Goal: Information Seeking & Learning: Find specific page/section

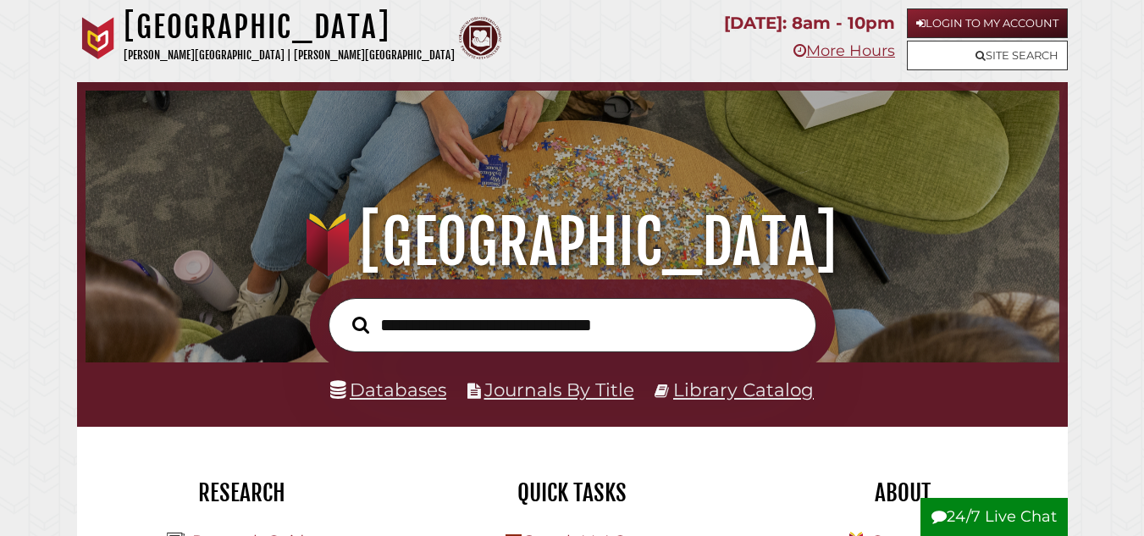
scroll to position [322, 965]
click at [397, 400] on link "Databases" at bounding box center [388, 390] width 116 height 22
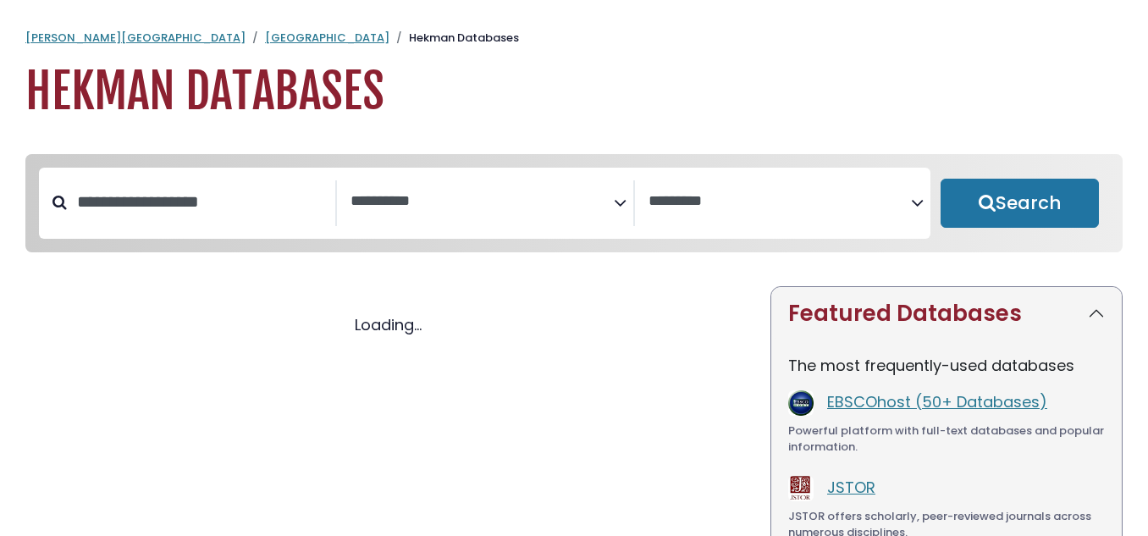
select select "Database Subject Filter"
select select "Database Vendors Filter"
select select "Database Subject Filter"
select select "Database Vendors Filter"
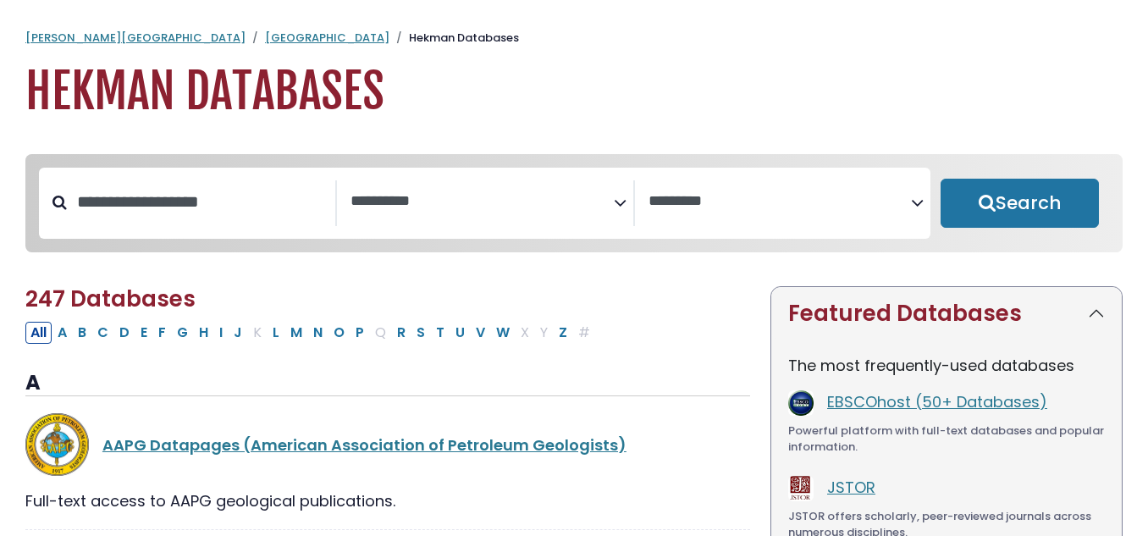
click at [618, 205] on icon "Search filters" at bounding box center [620, 199] width 13 height 25
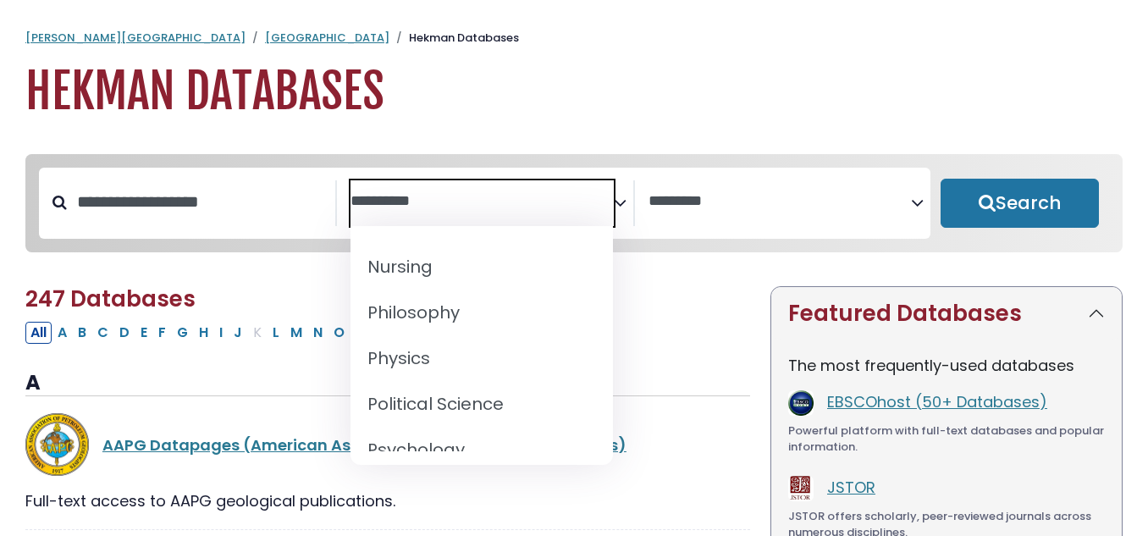
scroll to position [1369, 0]
select select "*****"
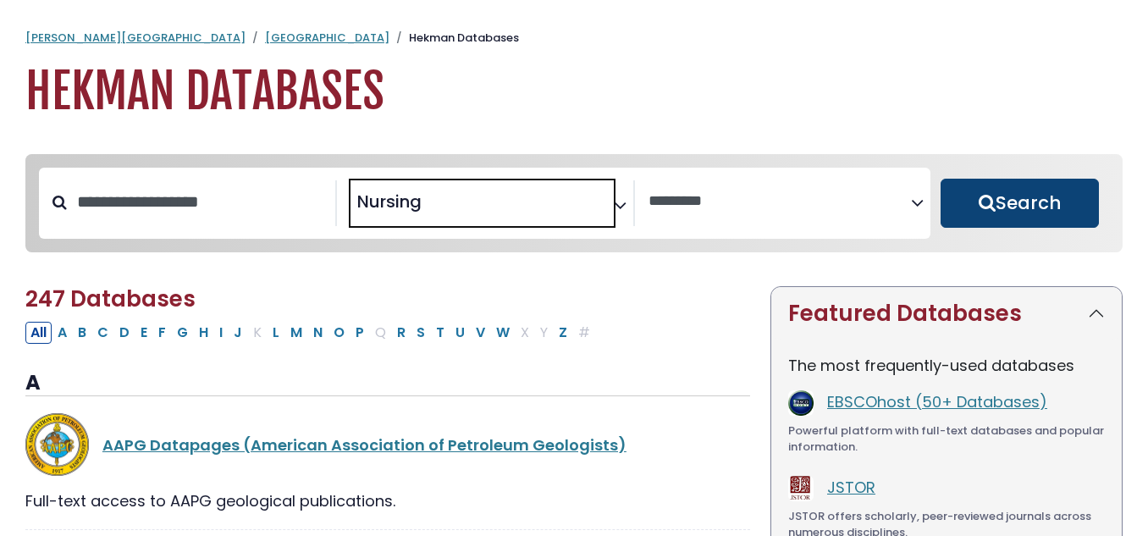
click at [1002, 202] on button "Search" at bounding box center [1020, 203] width 158 height 49
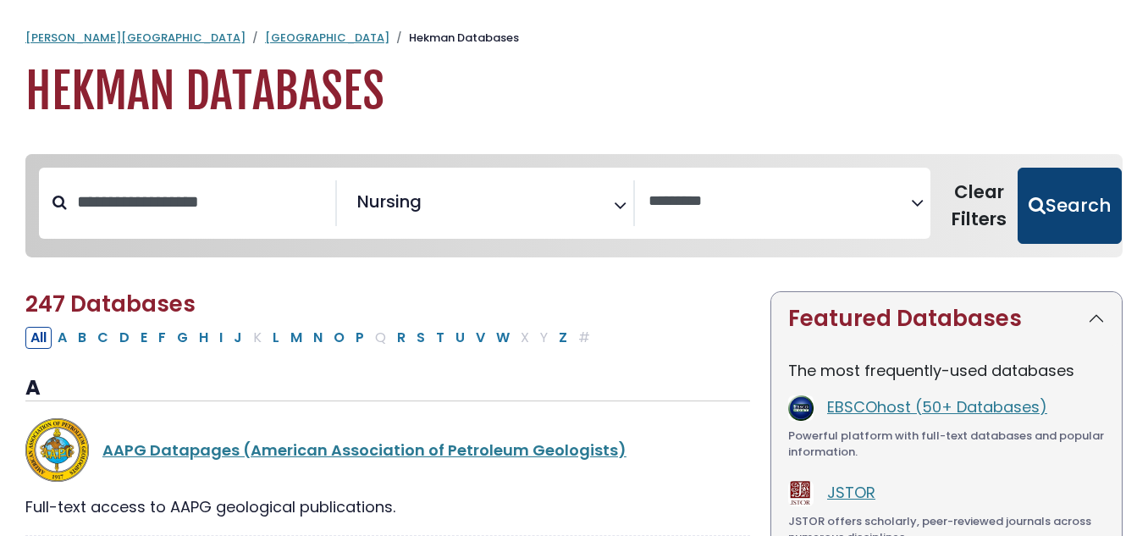
select select "Database Vendors Filter"
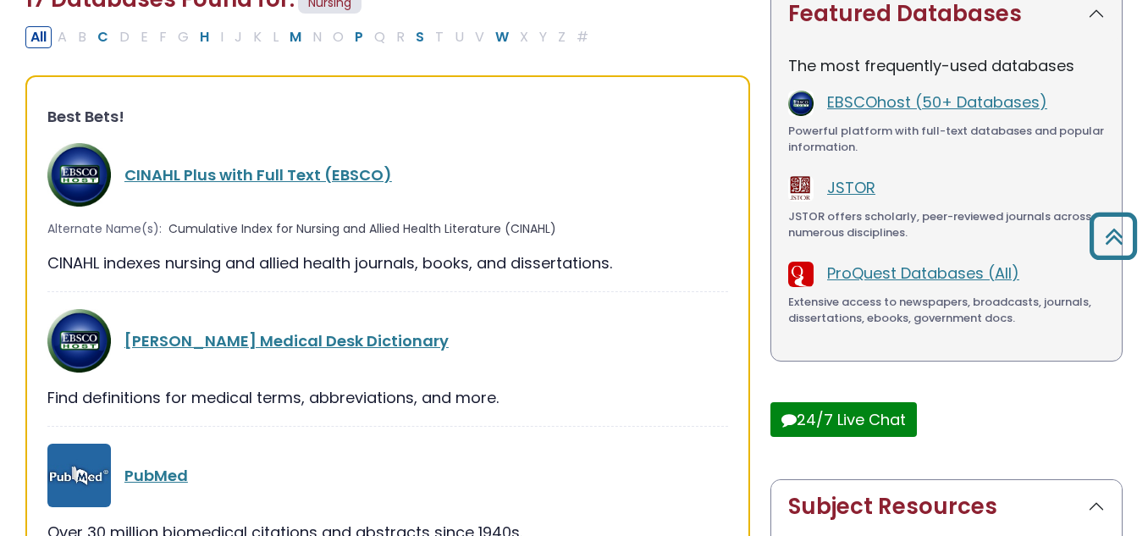
scroll to position [299, 0]
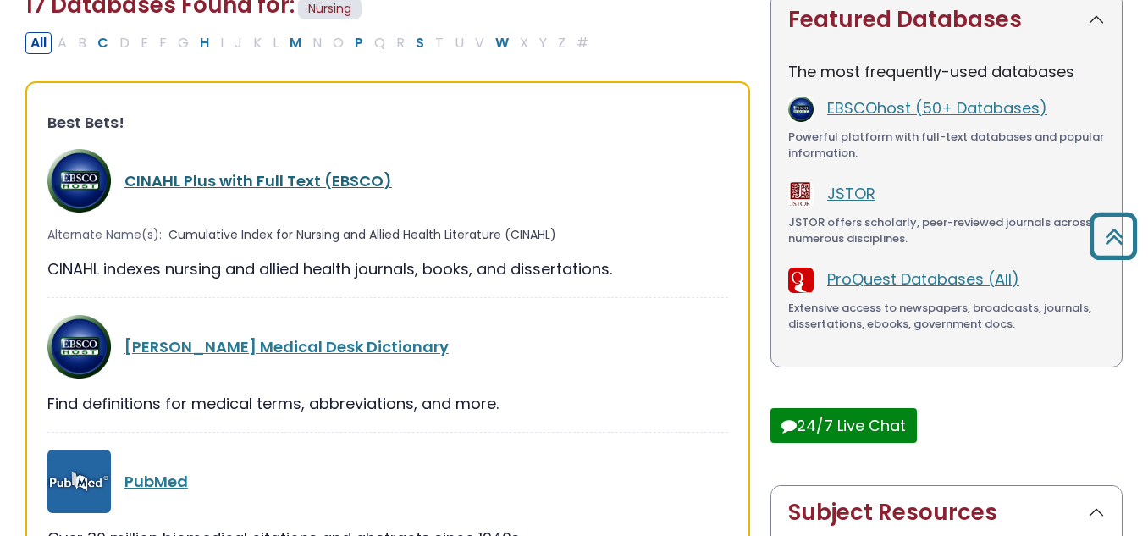
click at [334, 176] on link "CINAHL Plus with Full Text (EBSCO)" at bounding box center [258, 180] width 268 height 21
